Goal: Information Seeking & Learning: Find specific fact

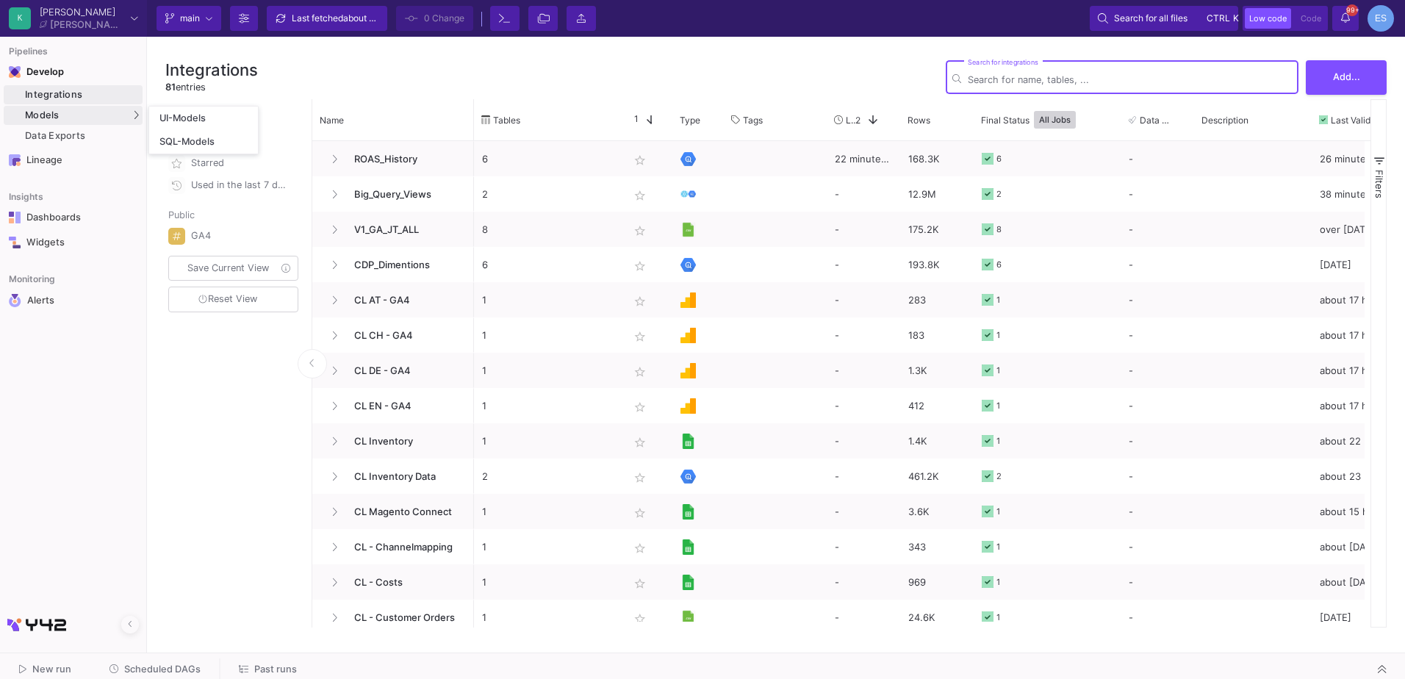
click at [75, 110] on div "Models" at bounding box center [73, 115] width 139 height 19
click at [173, 112] on link "UI-Models" at bounding box center [203, 119] width 109 height 24
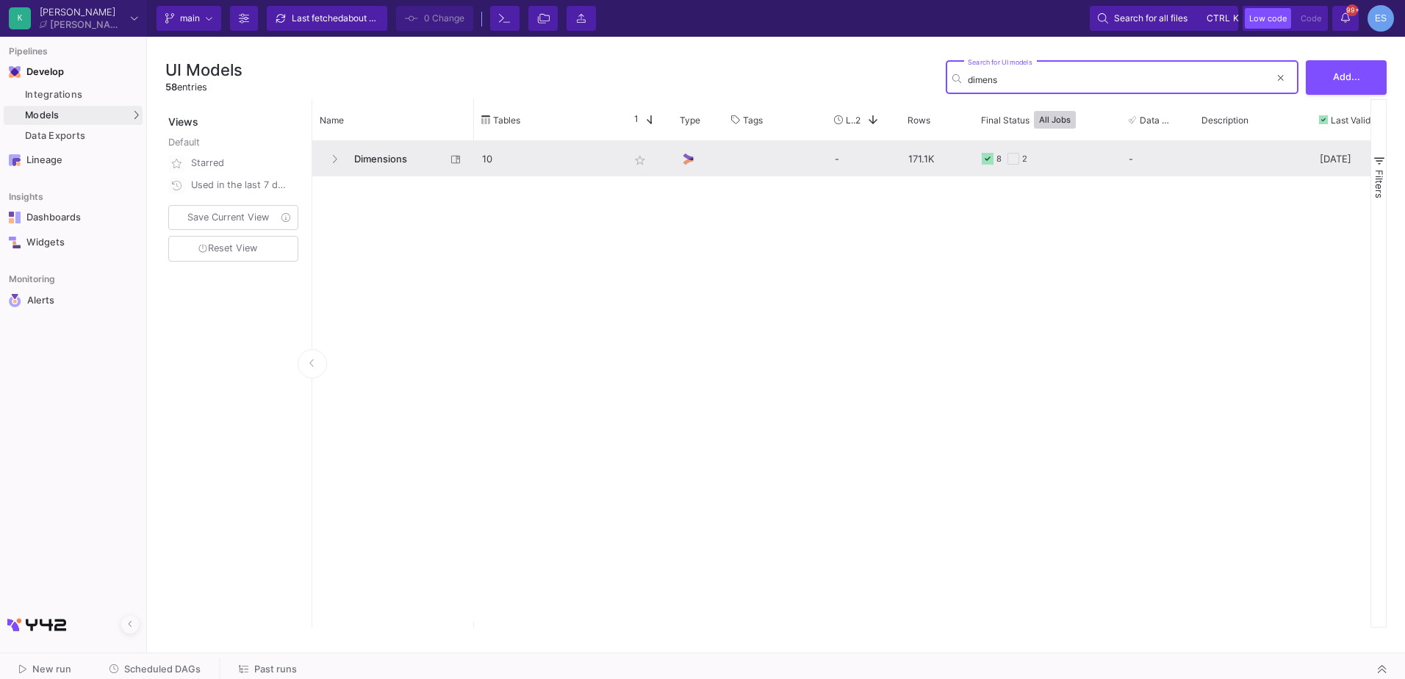
type input "dimens"
click at [371, 170] on span "Dimensions" at bounding box center [395, 159] width 101 height 35
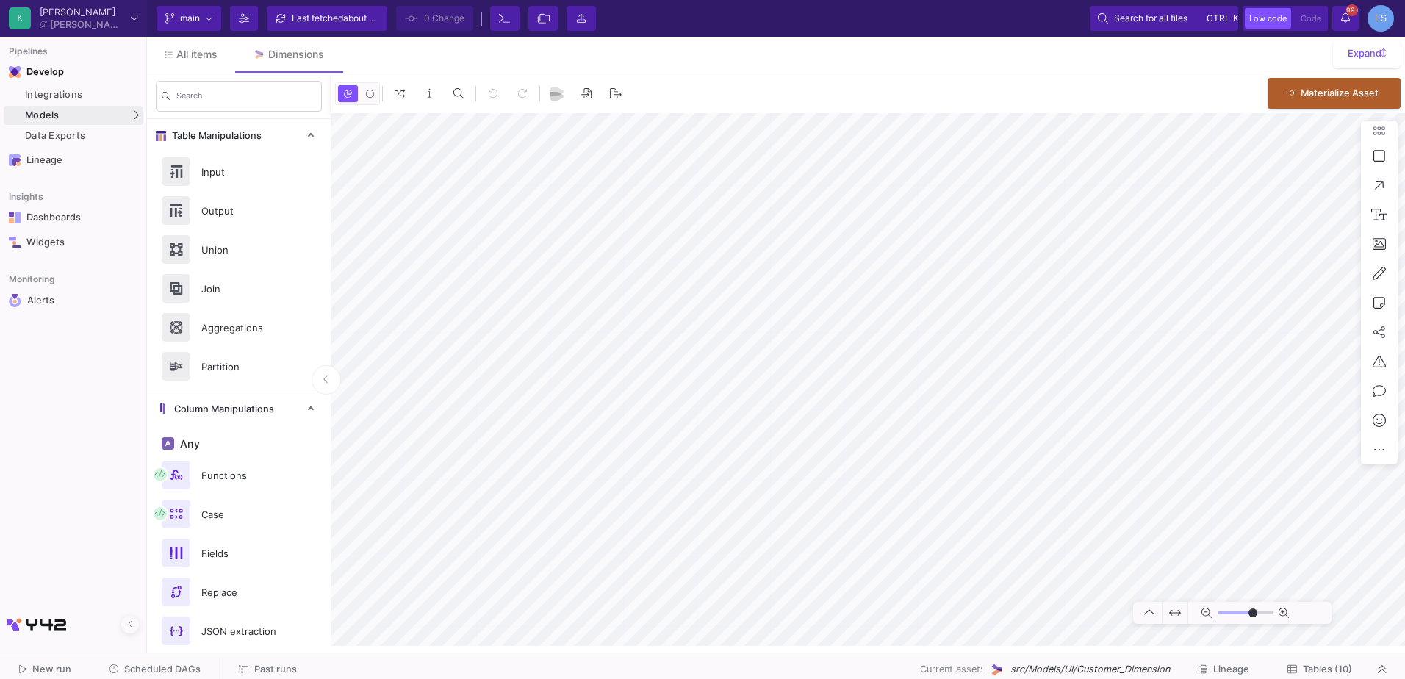
click at [1323, 668] on span "Tables (10)" at bounding box center [1327, 668] width 49 height 11
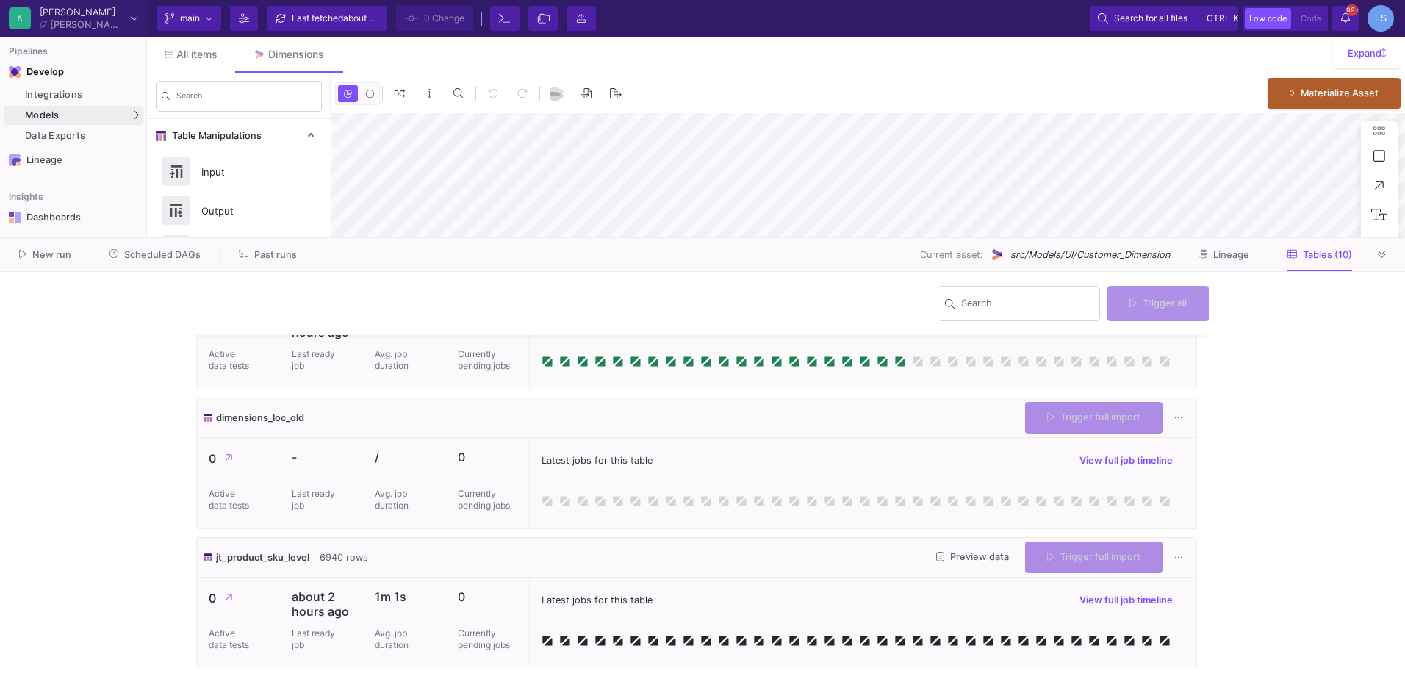
type input "-43"
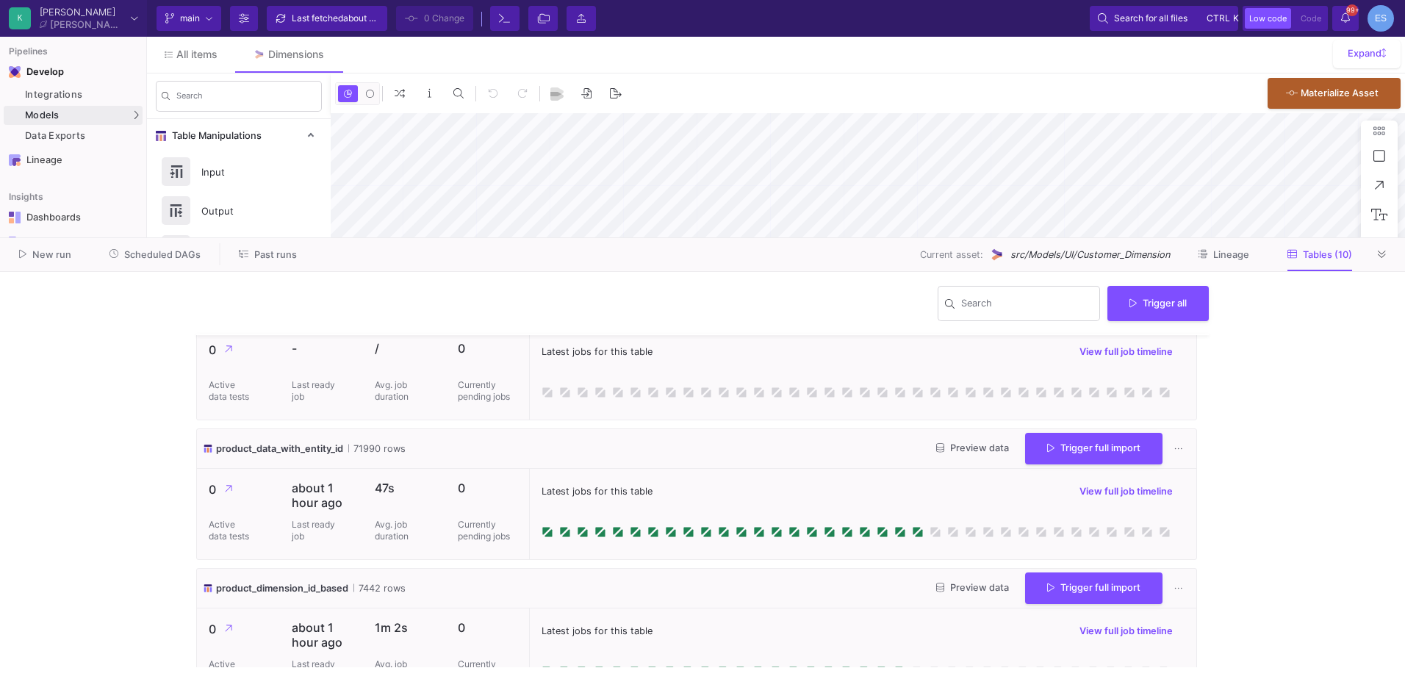
scroll to position [910, 0]
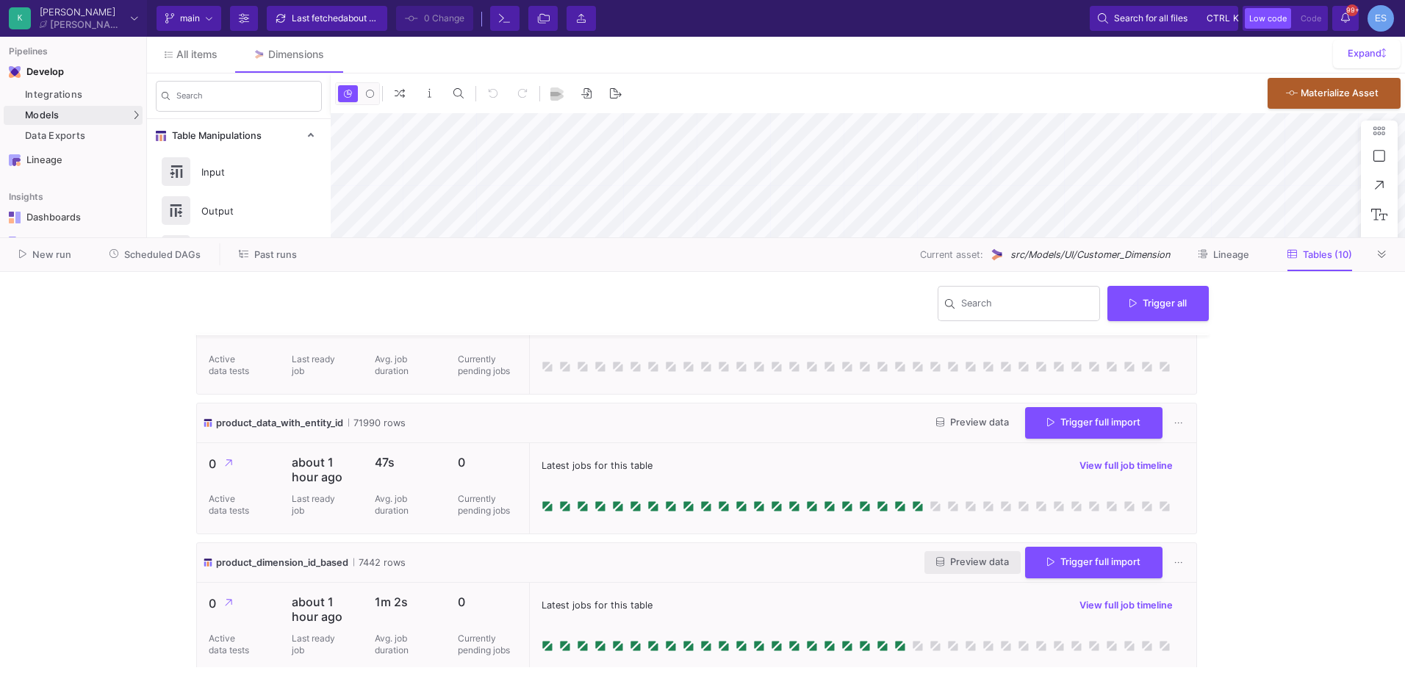
click at [951, 569] on button "Preview data" at bounding box center [972, 562] width 96 height 23
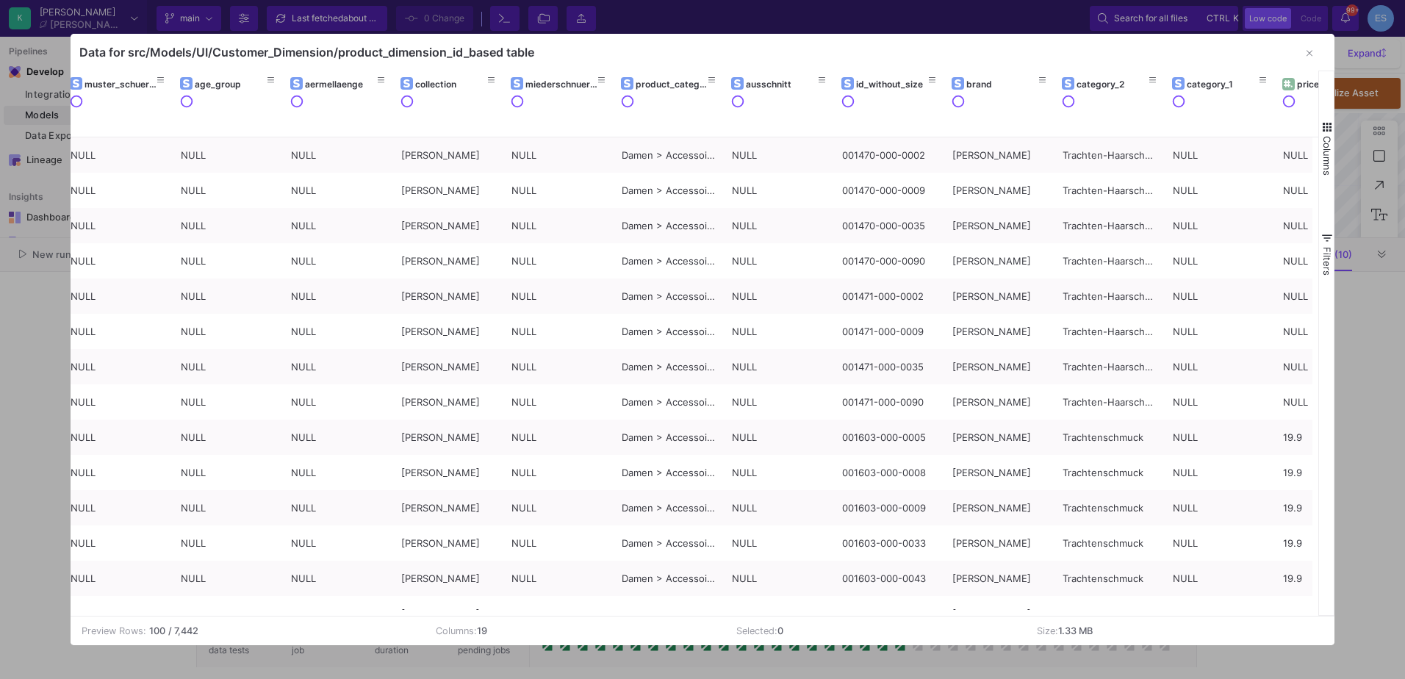
scroll to position [0, 852]
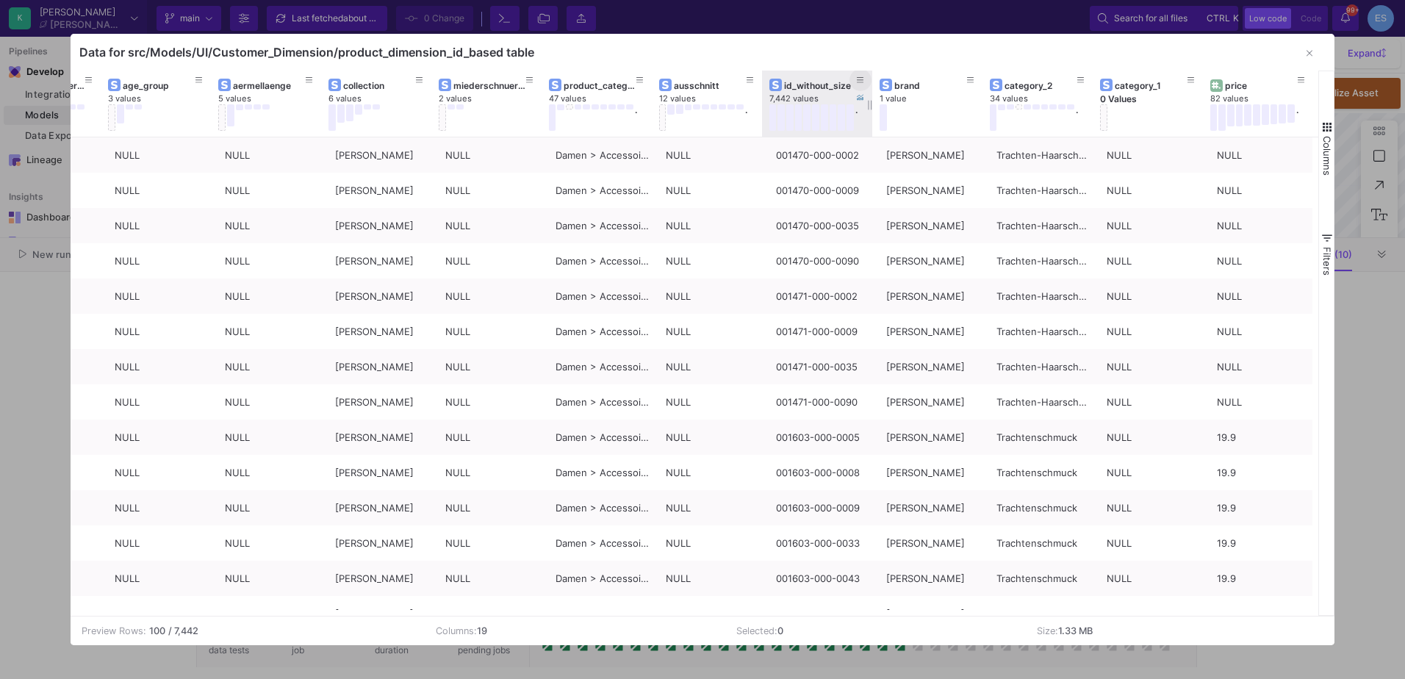
click at [862, 85] on fa-icon at bounding box center [860, 81] width 7 height 10
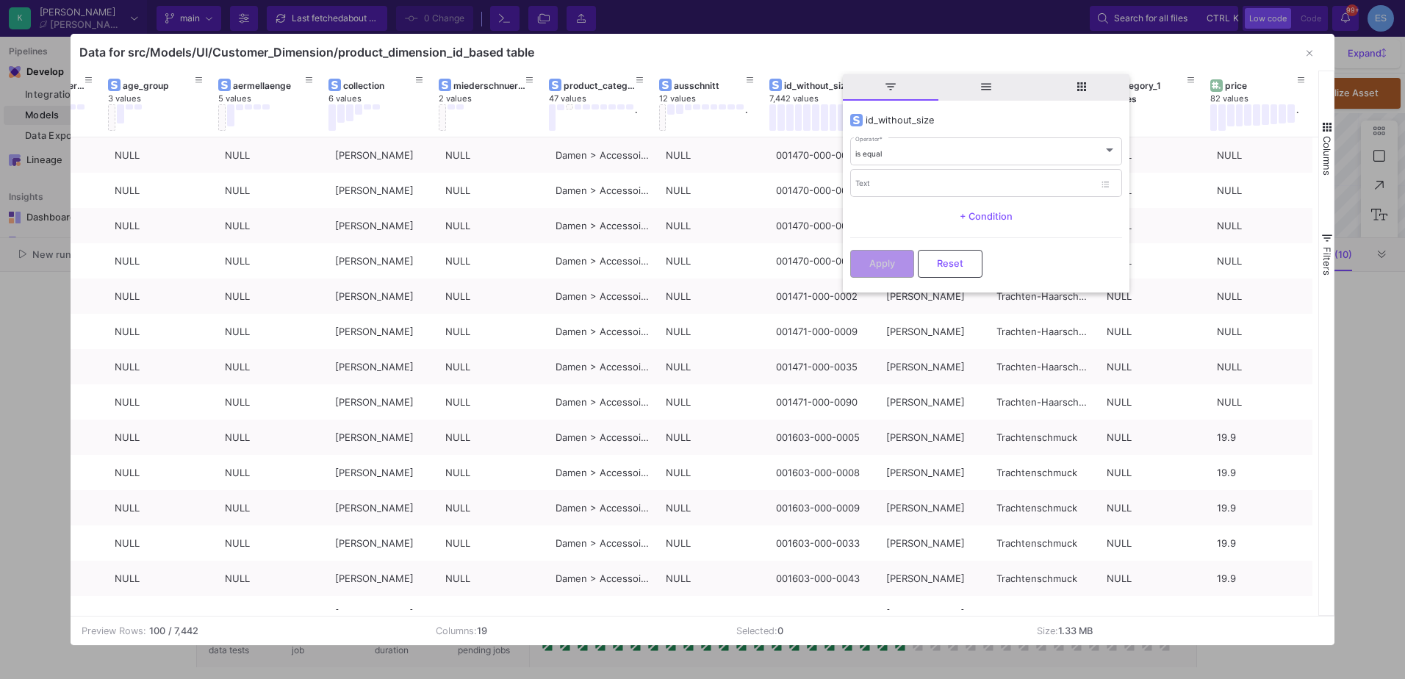
click at [888, 199] on div "is equal Operator * Text + Condition" at bounding box center [986, 184] width 272 height 96
click at [888, 190] on input "Text" at bounding box center [974, 186] width 239 height 10
paste input "088900-000-0099"
type input "088900-000-0099"
click at [902, 260] on button "Apply" at bounding box center [882, 262] width 64 height 28
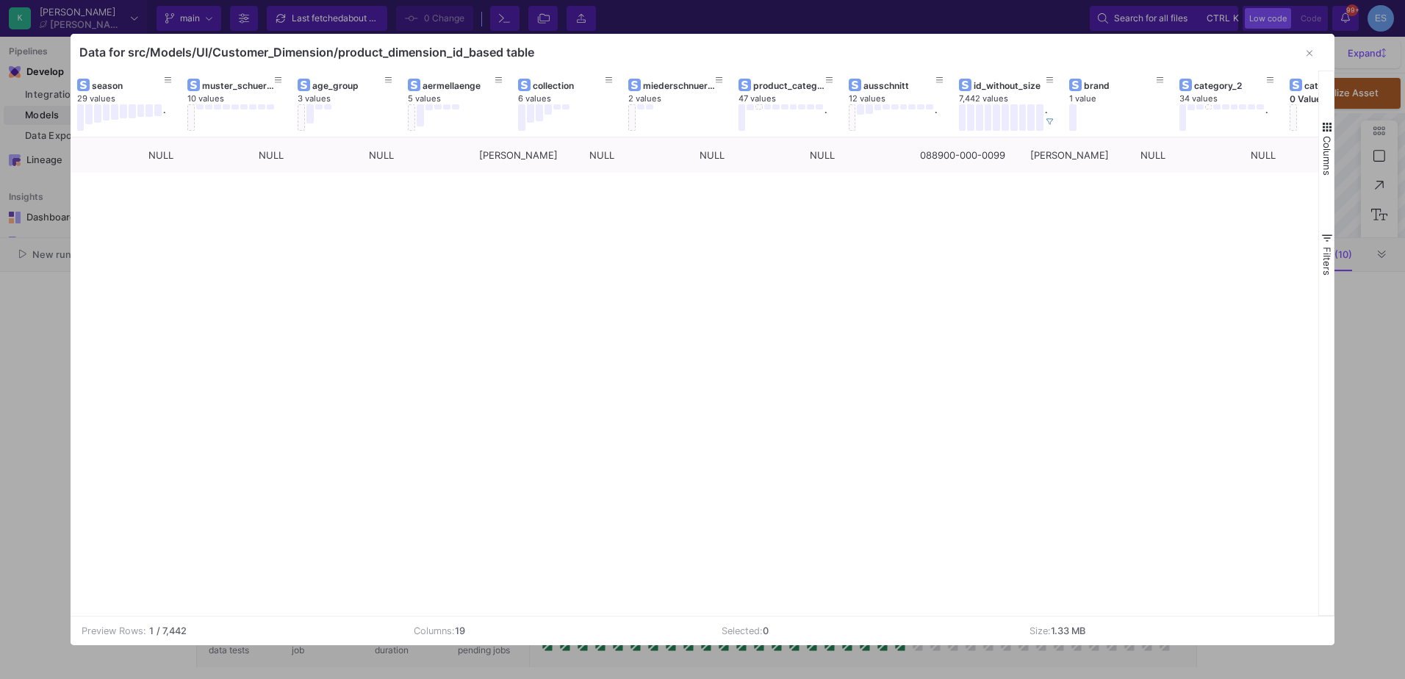
scroll to position [0, 0]
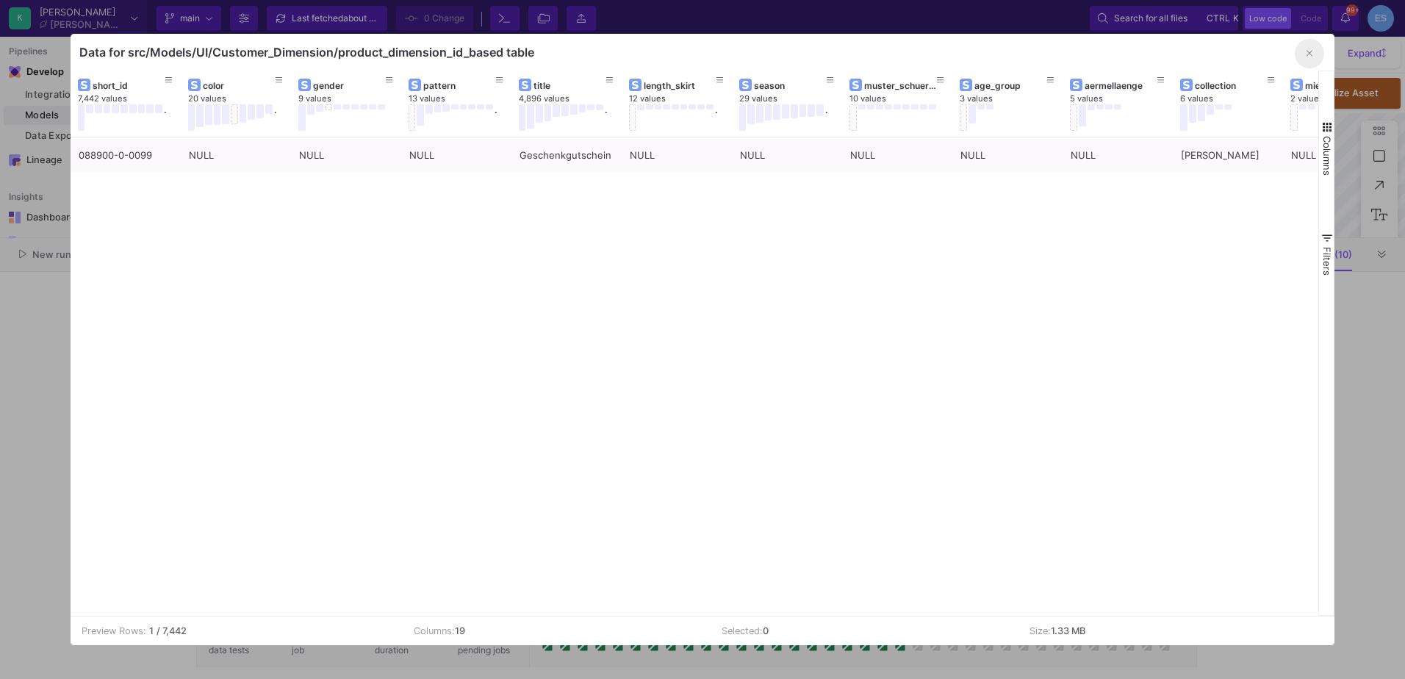
click at [1309, 64] on button "button" at bounding box center [1309, 53] width 29 height 29
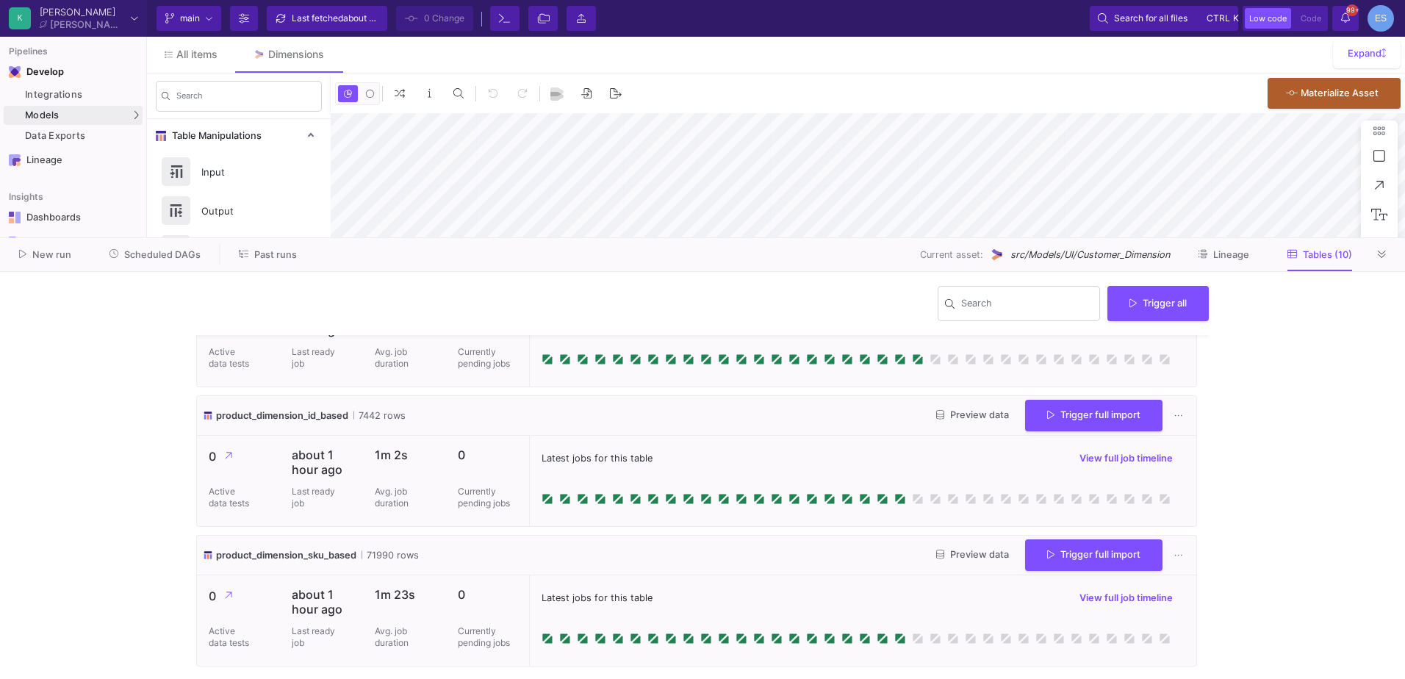
click at [949, 562] on button "Preview data" at bounding box center [972, 555] width 96 height 23
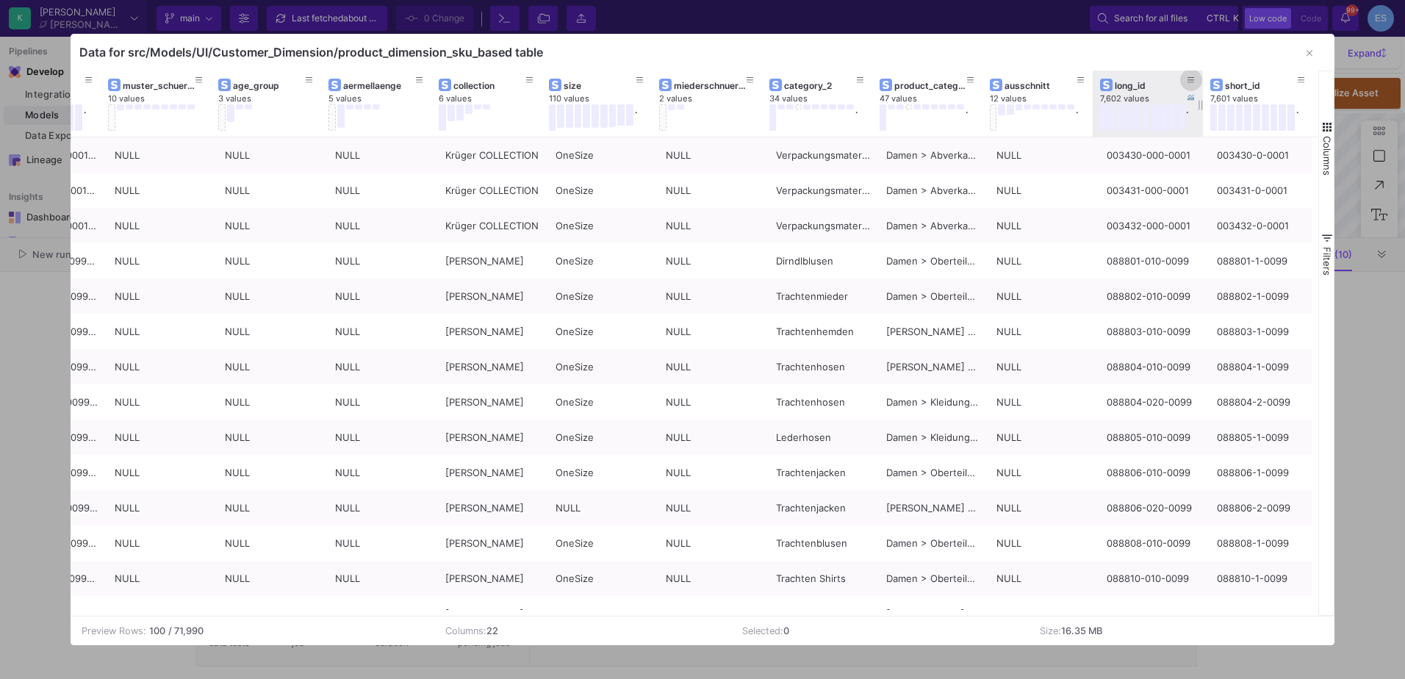
click at [1196, 76] on button at bounding box center [1191, 80] width 22 height 22
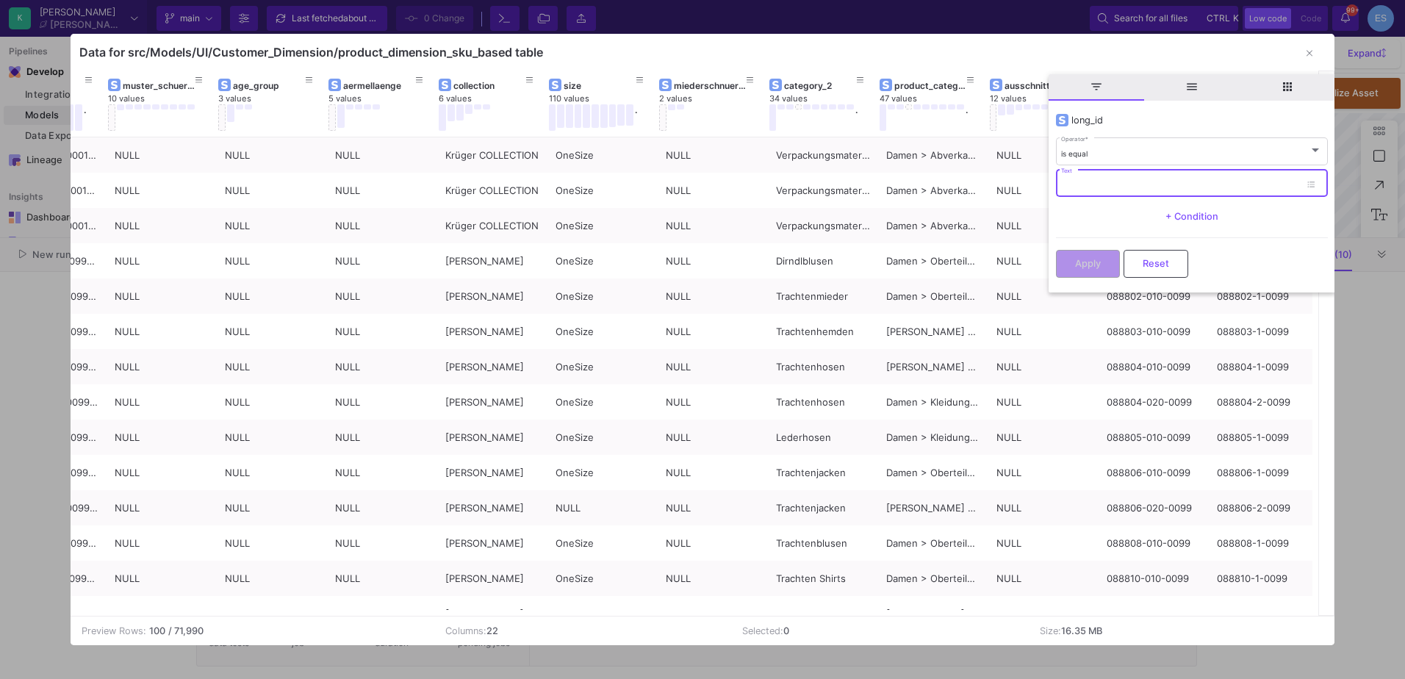
click at [1148, 186] on input "Text" at bounding box center [1180, 186] width 239 height 10
paste input "088900-000-0099"
type input "088900-000-0099"
click at [1095, 265] on span "Apply" at bounding box center [1088, 261] width 26 height 11
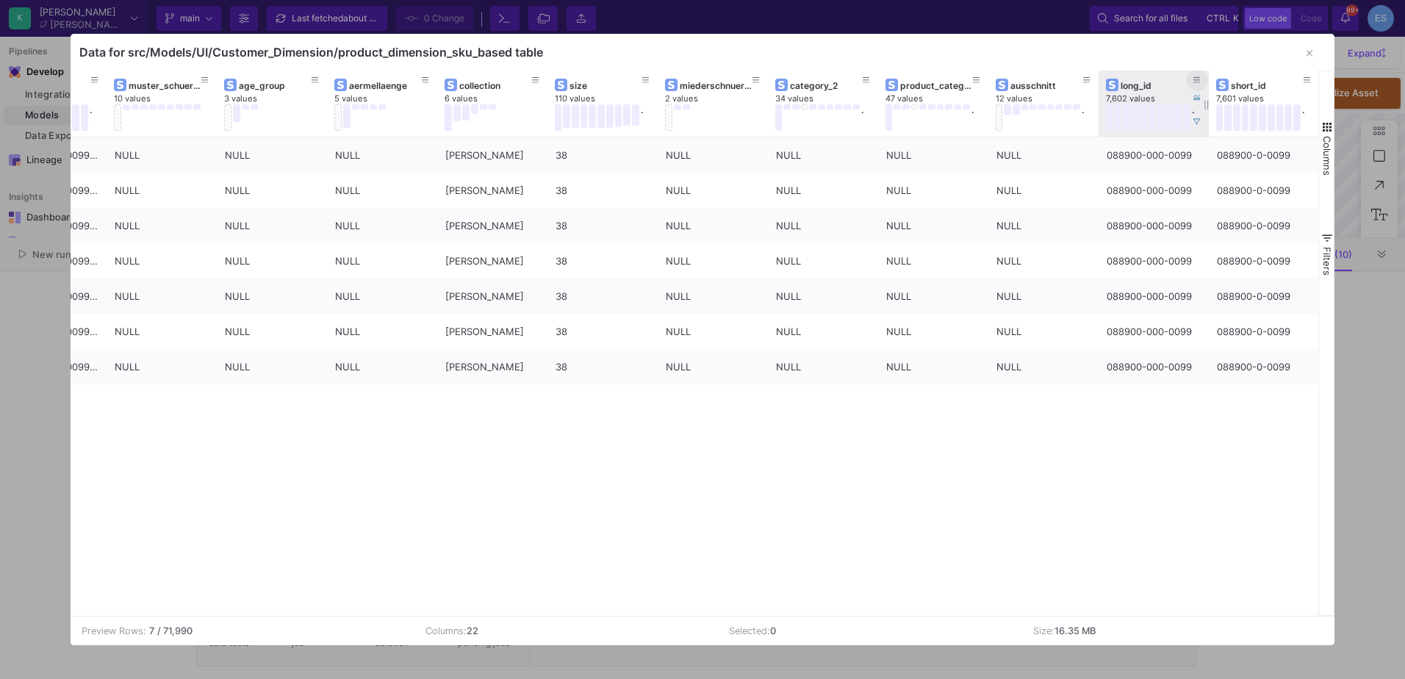
click at [1192, 79] on button at bounding box center [1197, 80] width 22 height 22
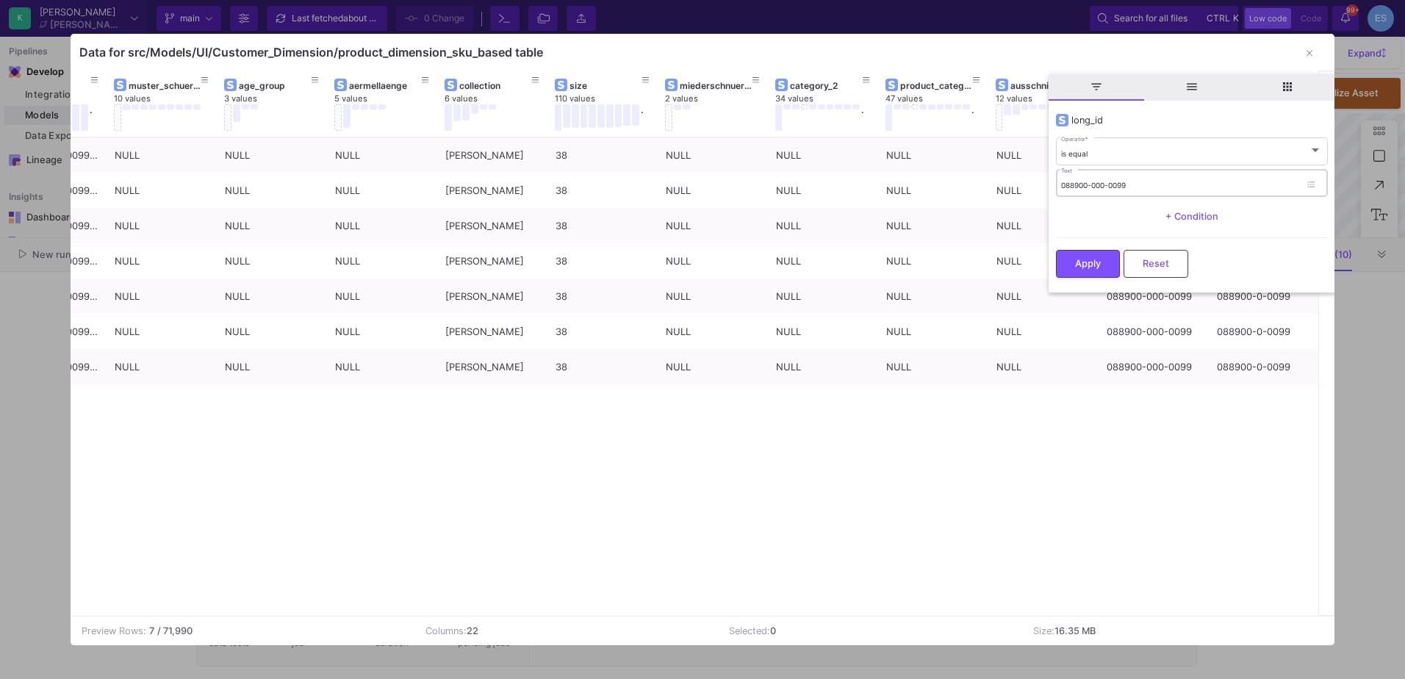
click at [1135, 192] on div "088900-000-0099 Text" at bounding box center [1180, 183] width 239 height 30
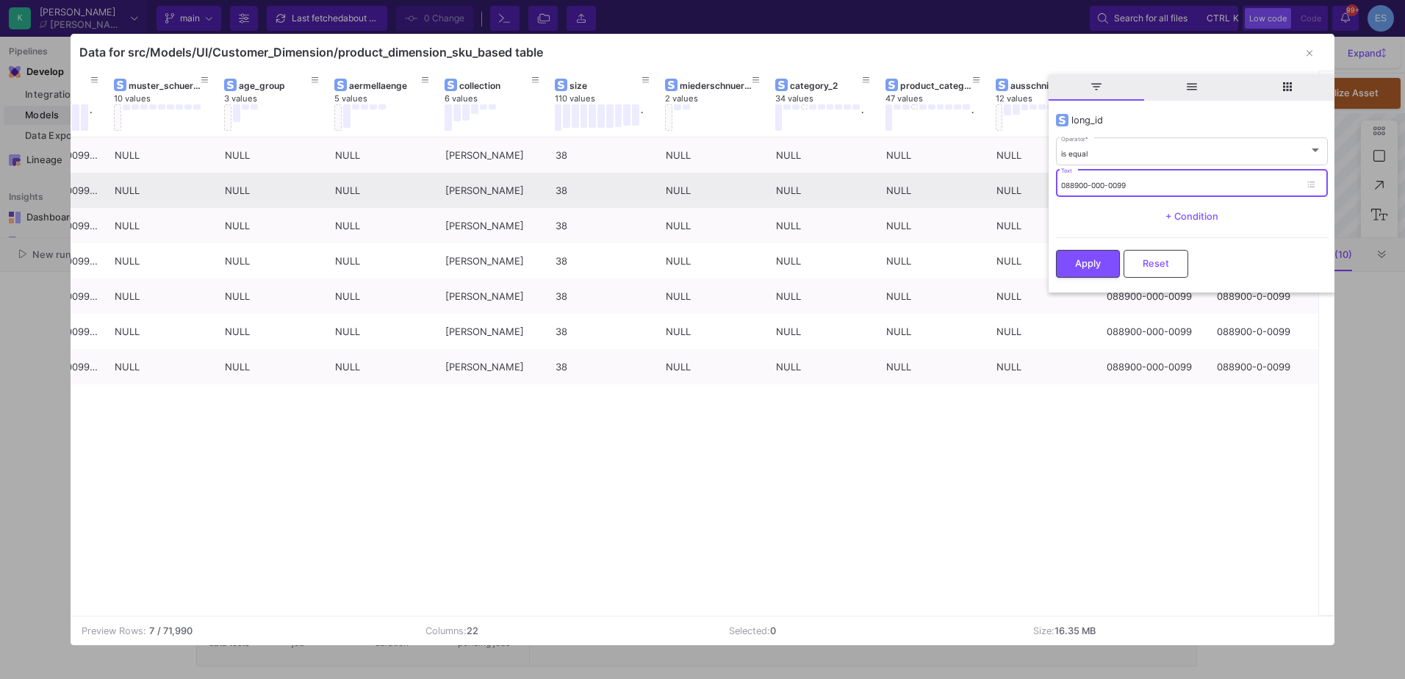
drag, startPoint x: 1127, startPoint y: 187, endPoint x: 1036, endPoint y: 185, distance: 91.1
click at [1036, 185] on div "Drag here to set row groups Drag here to set column labels season 29 values . s…" at bounding box center [703, 343] width 1264 height 545
paste input "710367-000-0002"
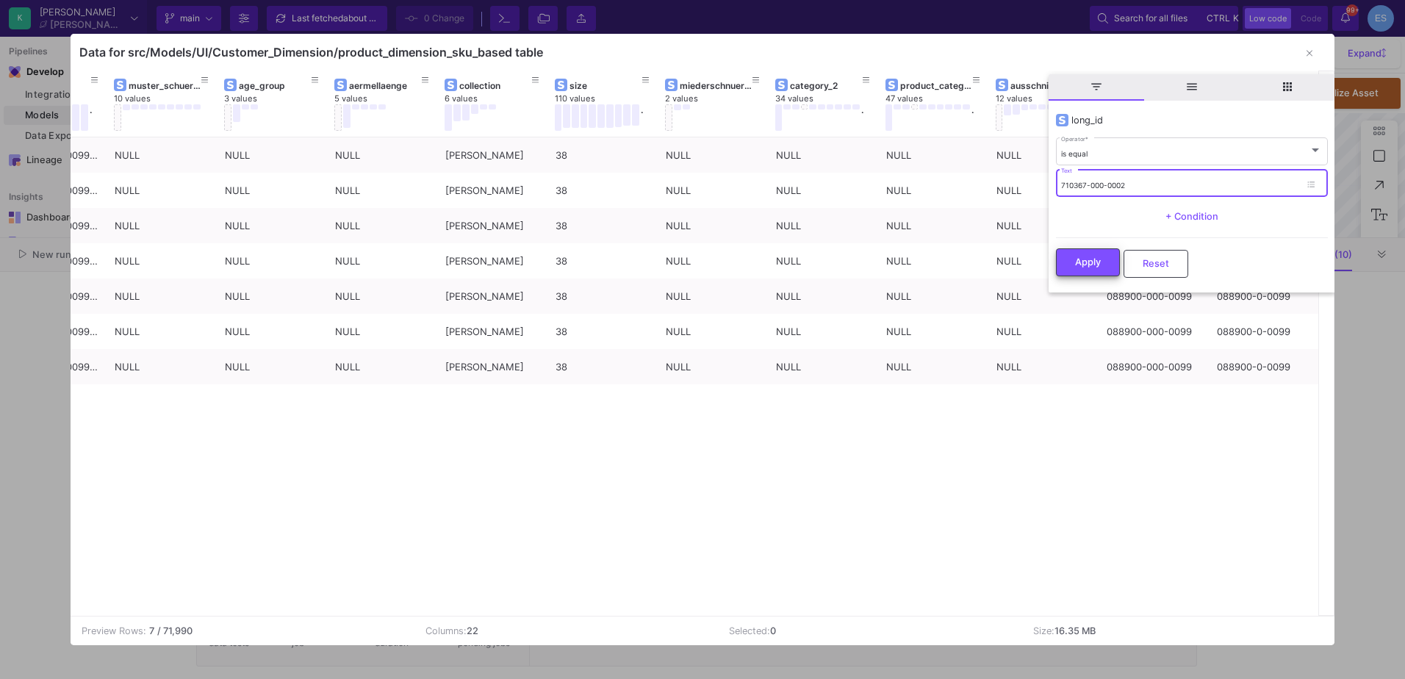
type input "710367-000-0002"
click at [1097, 270] on button "Apply" at bounding box center [1088, 262] width 64 height 28
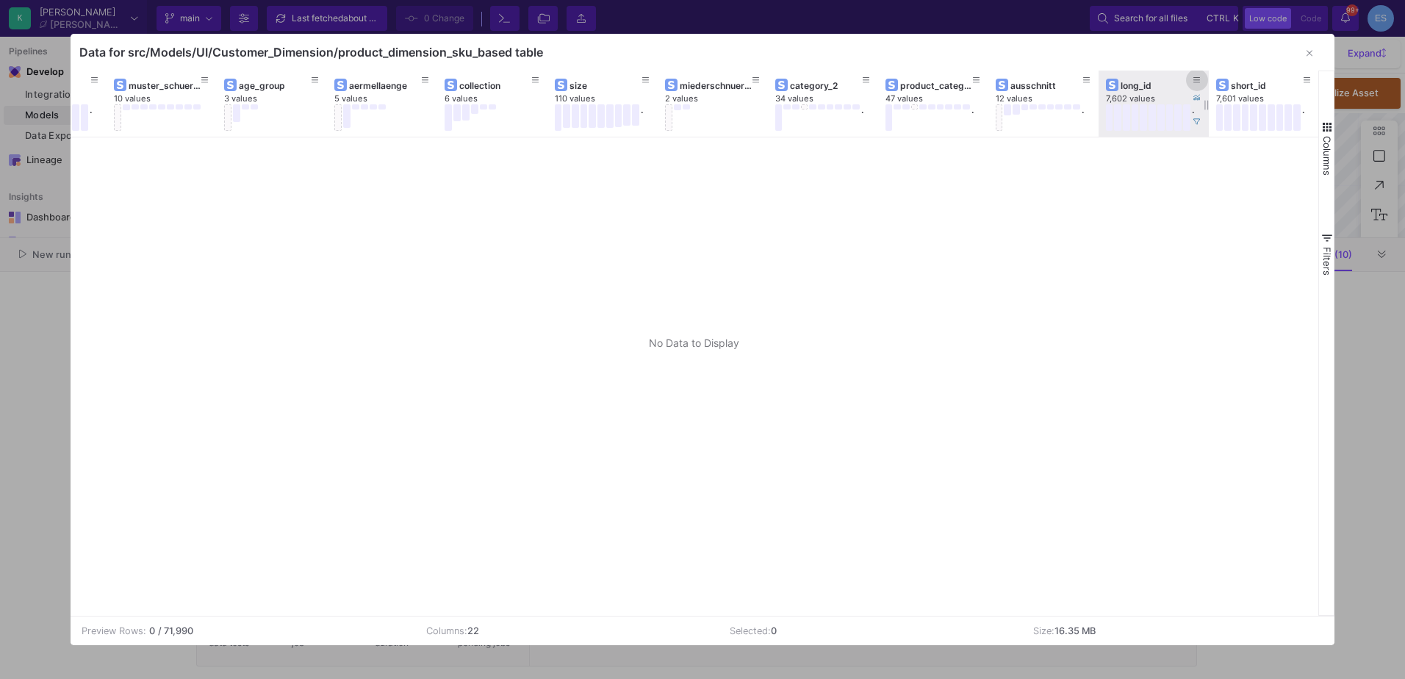
click at [1202, 82] on button at bounding box center [1197, 80] width 22 height 22
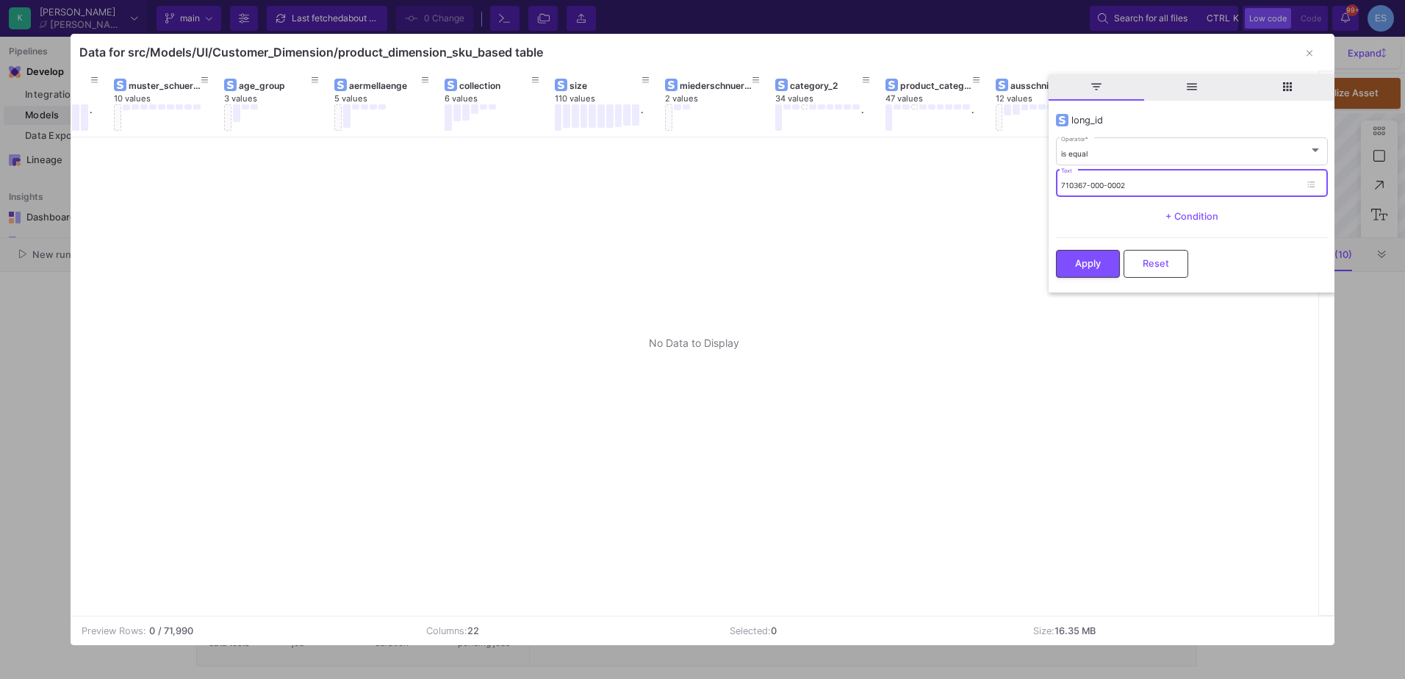
drag, startPoint x: 1153, startPoint y: 185, endPoint x: 1004, endPoint y: 193, distance: 149.4
click at [1004, 193] on div "Drag here to set row groups Drag here to set column labels season 29 values . s…" at bounding box center [703, 343] width 1264 height 545
paste input "961-000-0001"
type input "710961-000-0001"
click at [1107, 253] on button "Apply" at bounding box center [1088, 262] width 64 height 28
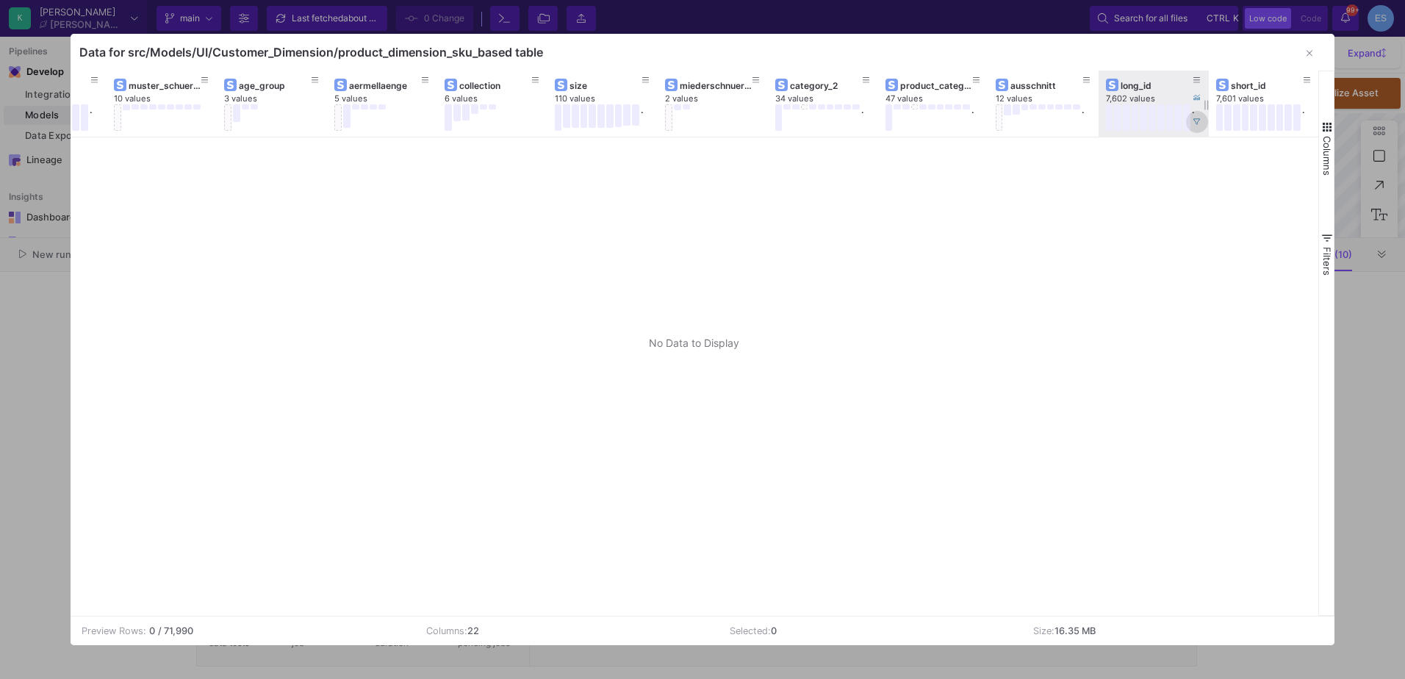
click at [1193, 129] on button at bounding box center [1197, 122] width 22 height 22
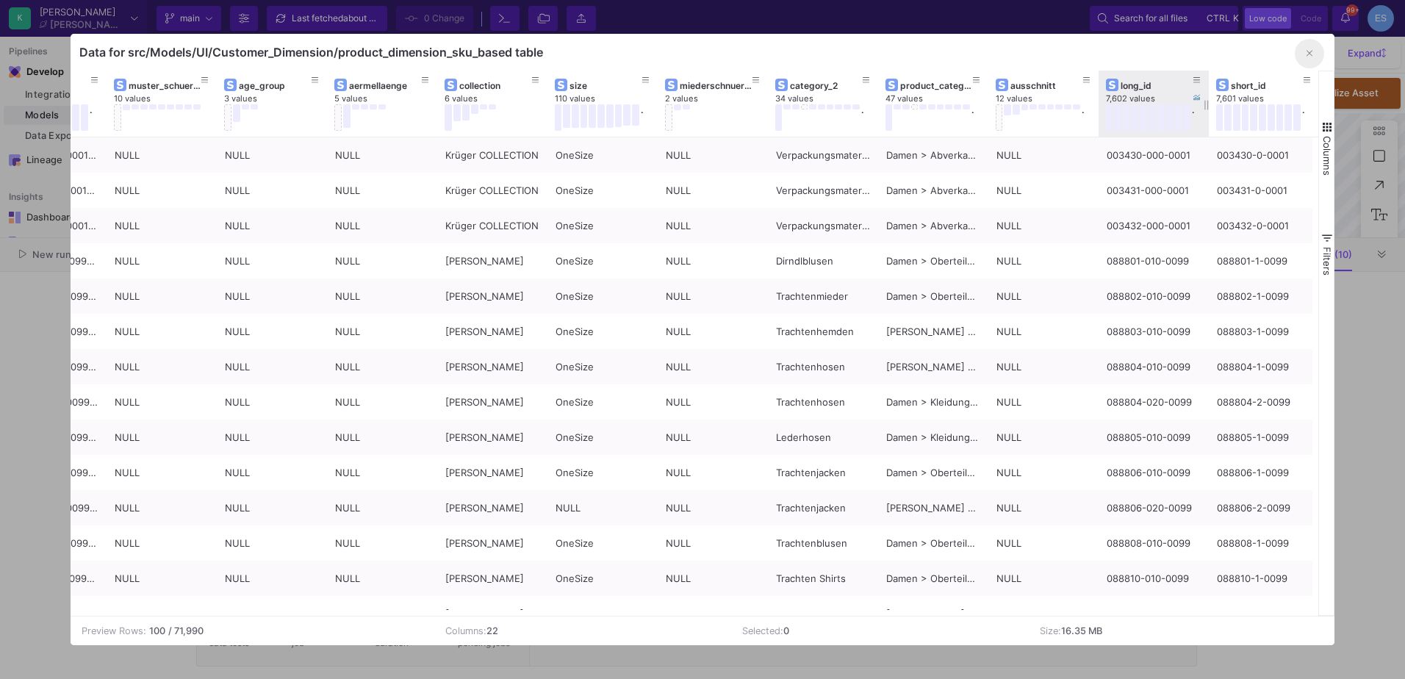
click at [1309, 50] on icon "button" at bounding box center [1309, 53] width 6 height 10
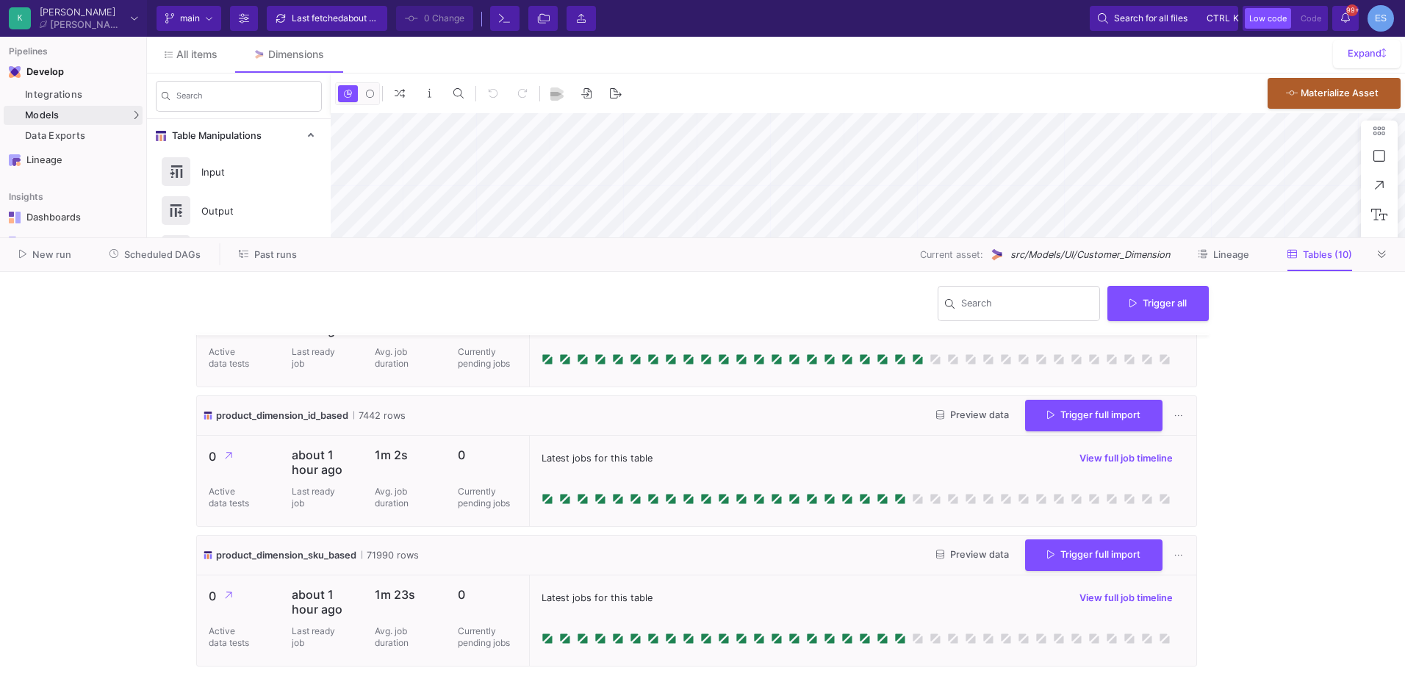
click at [1284, 381] on y42-wrapper "Search Trigger all cl_products_id_level 586 rows Preview data Trigger full impo…" at bounding box center [702, 475] width 1405 height 407
